Goal: Find specific page/section

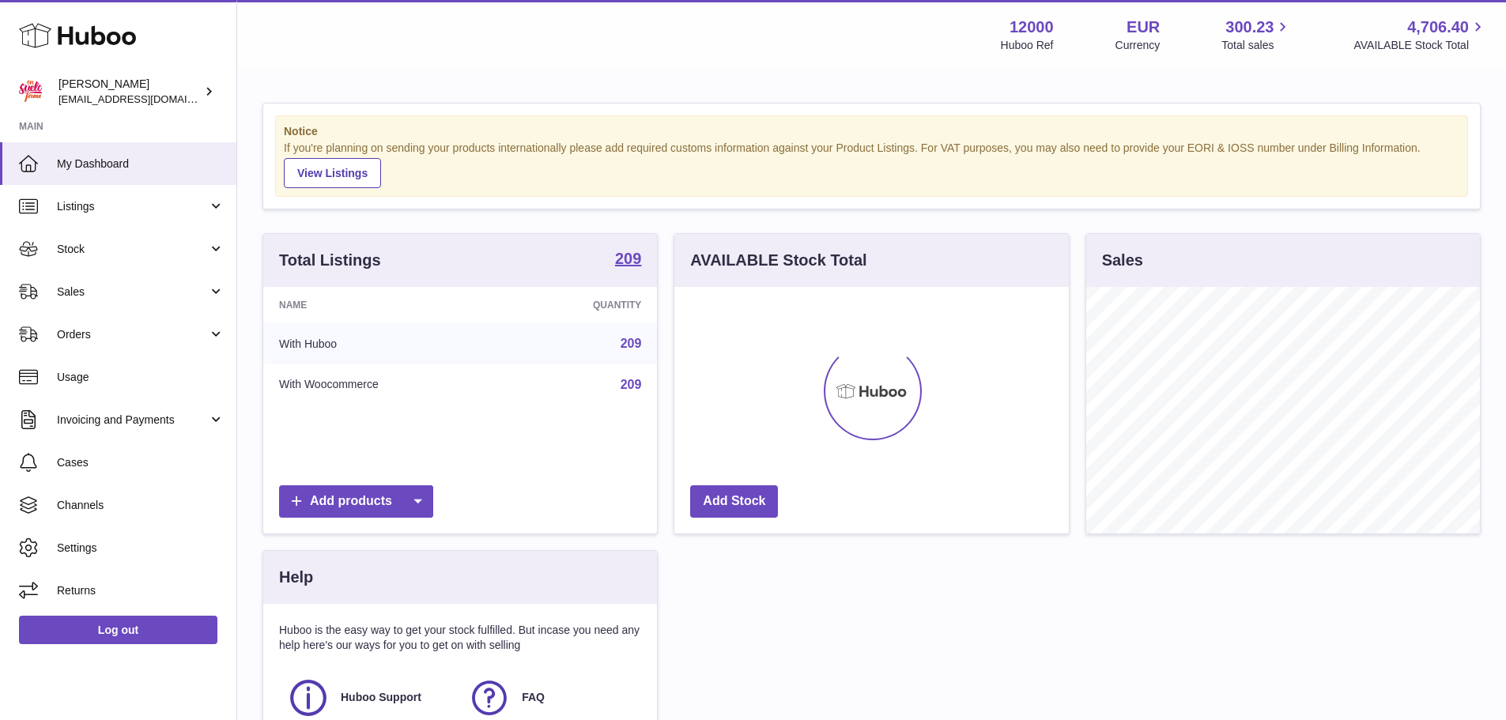
scroll to position [247, 395]
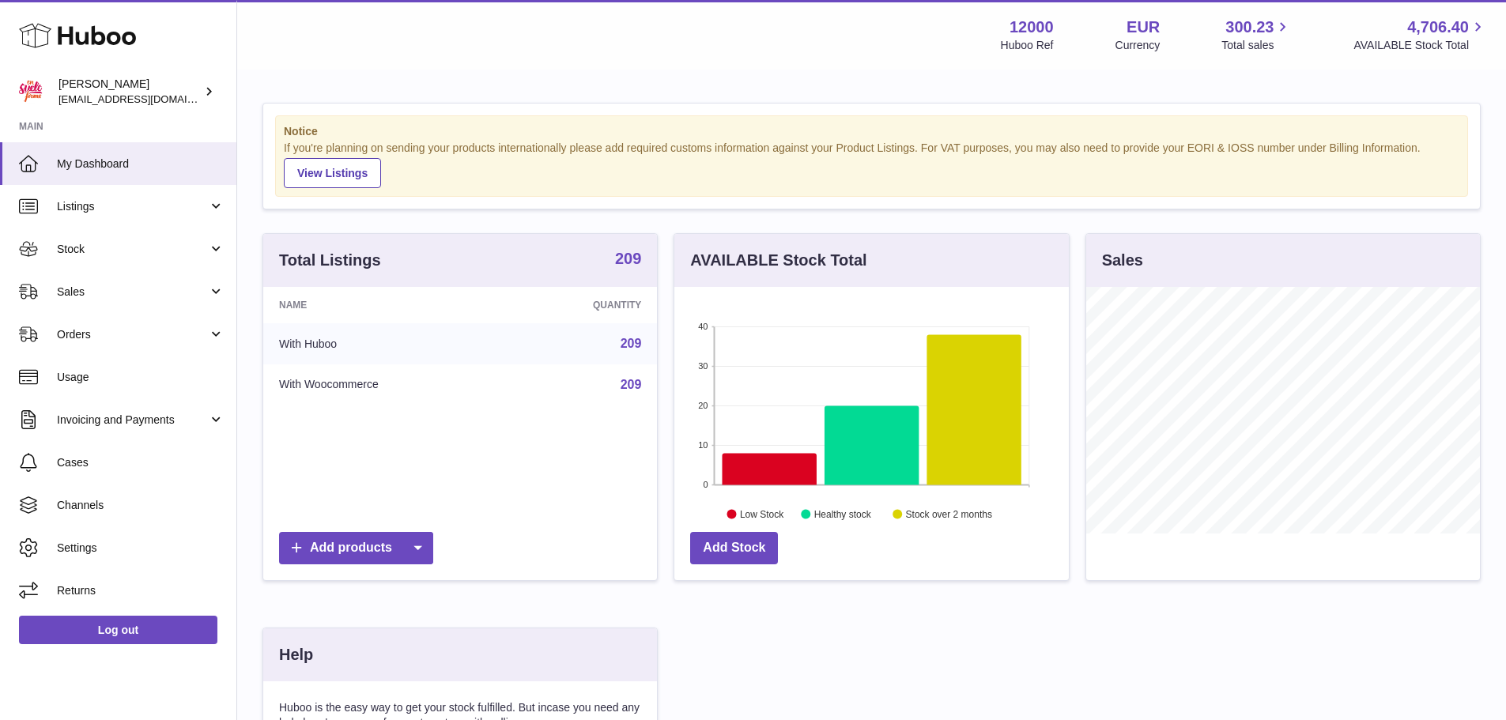
click at [632, 251] on strong "209" at bounding box center [628, 259] width 26 height 16
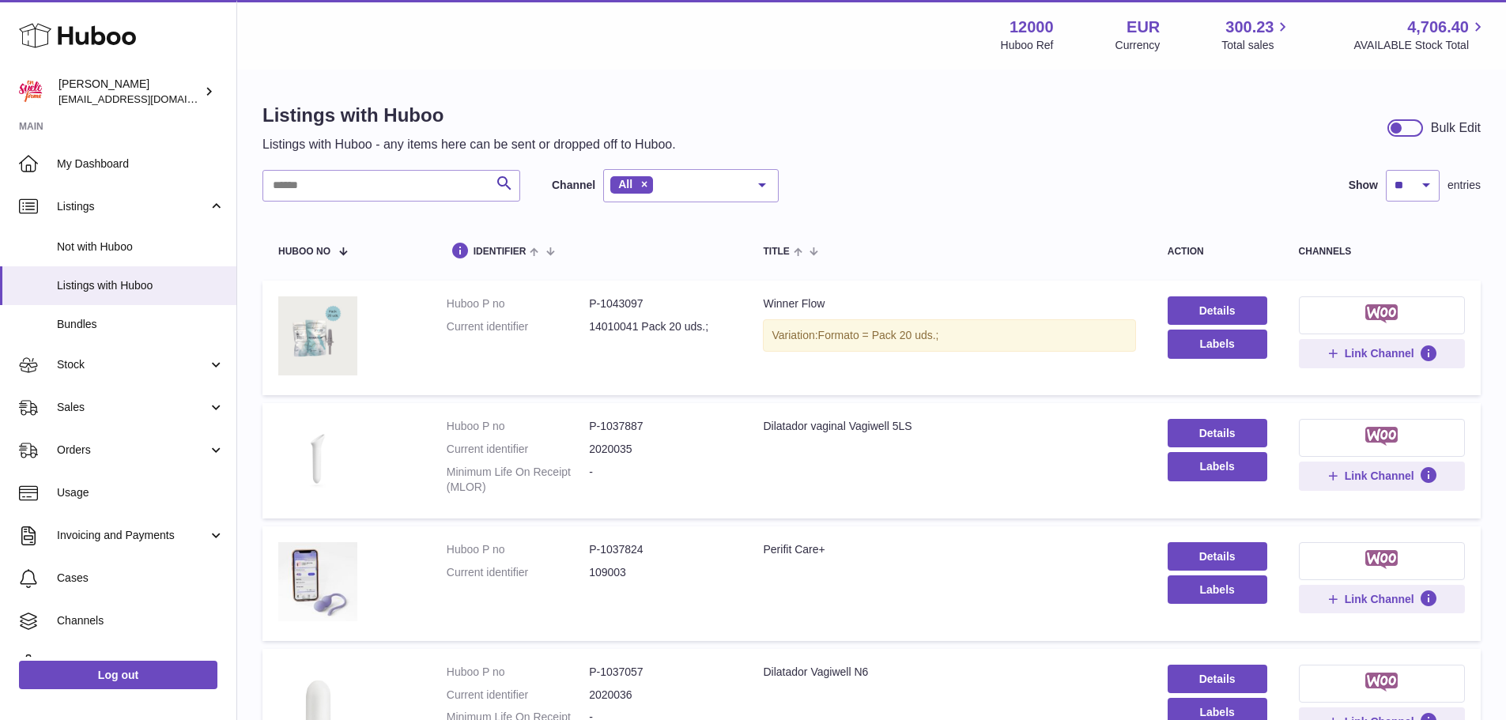
click at [372, 177] on input "text" at bounding box center [391, 186] width 258 height 32
type input "******"
